Goal: Information Seeking & Learning: Find specific fact

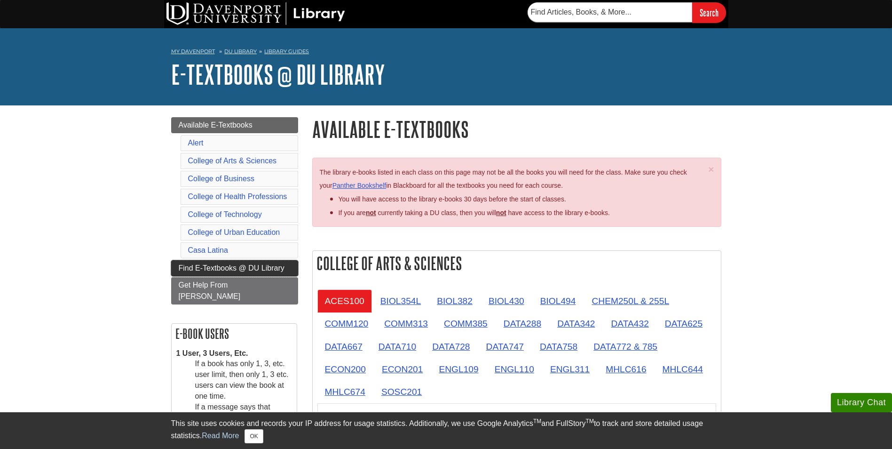
click at [277, 270] on span "Find E-Textbooks @ DU Library" at bounding box center [232, 268] width 106 height 8
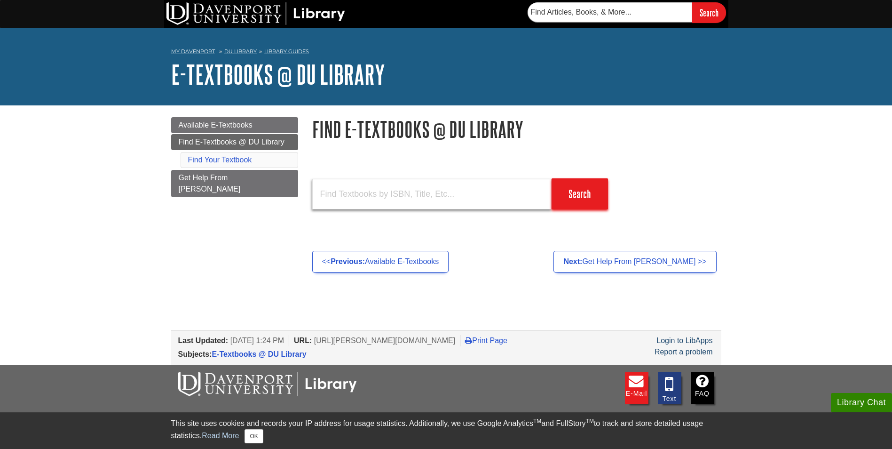
click at [384, 188] on input "text" at bounding box center [431, 194] width 239 height 31
paste input "978-1-4292-1510-7"
type input "978-1-4292-1510-7"
click at [599, 193] on input "Search" at bounding box center [580, 193] width 56 height 31
